Goal: Check status

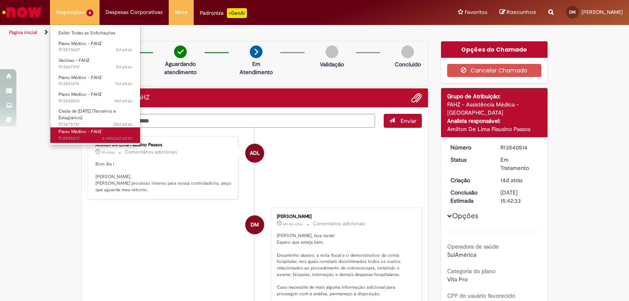
click at [98, 138] on span "6 mês(es) atrás 6 meses atrás R12848613" at bounding box center [96, 138] width 74 height 7
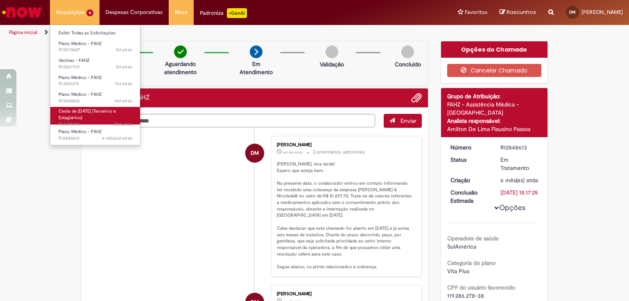
click at [80, 113] on span "Cesta de [DATE] (Terceiros e Estagiários)" at bounding box center [87, 114] width 57 height 13
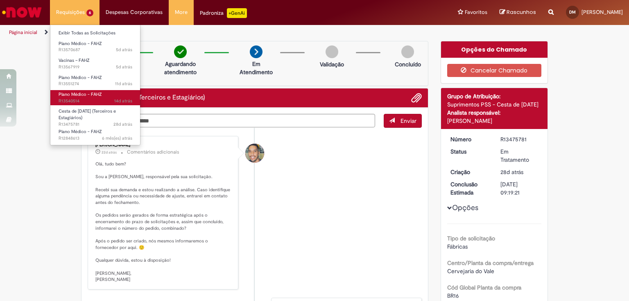
click at [100, 98] on span "14d atrás 14 dias atrás R13540514" at bounding box center [96, 101] width 74 height 7
click at [100, 99] on span "14d atrás 14 dias atrás R13540514" at bounding box center [96, 101] width 74 height 7
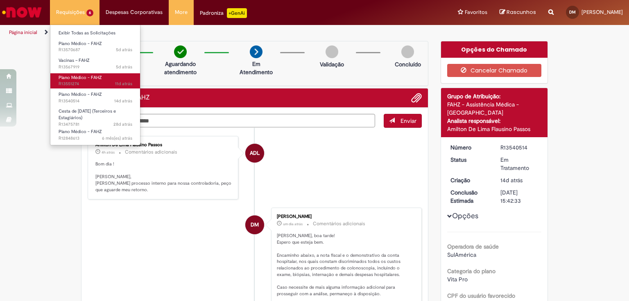
click at [86, 83] on span "11d atrás 11 dias atrás R13551274" at bounding box center [96, 84] width 74 height 7
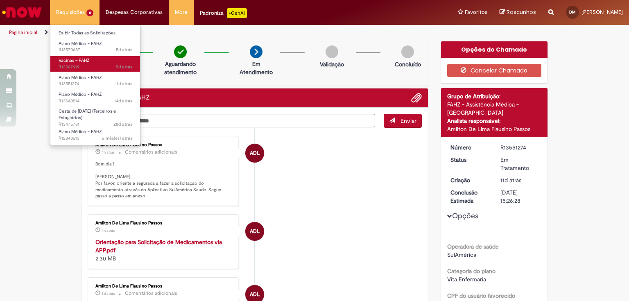
click at [83, 66] on span "5d atrás 5 dias atrás R13567919" at bounding box center [96, 67] width 74 height 7
click at [80, 65] on span "5d atrás 5 dias atrás R13567919" at bounding box center [96, 67] width 74 height 7
